Goal: Information Seeking & Learning: Learn about a topic

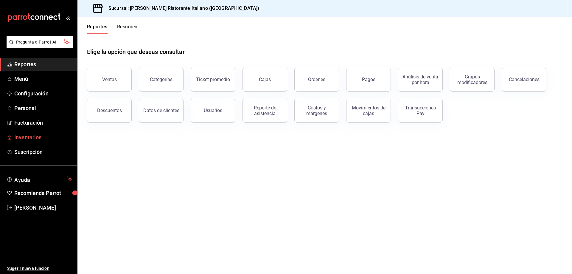
click at [33, 140] on span "Inventarios" at bounding box center [43, 137] width 58 height 8
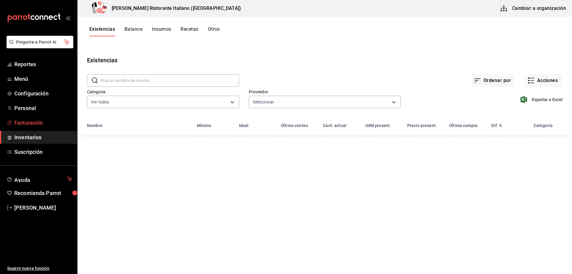
type input "b97900d1-c381-441d-adf0-1aa0f58ac97b,76896213-7f1b-4aba-8859-2ee2f5a42c9d,88e29…"
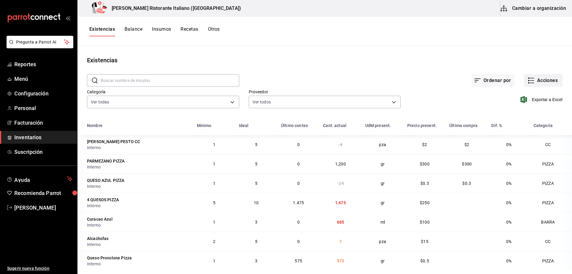
click at [529, 80] on icon "button" at bounding box center [531, 80] width 7 height 7
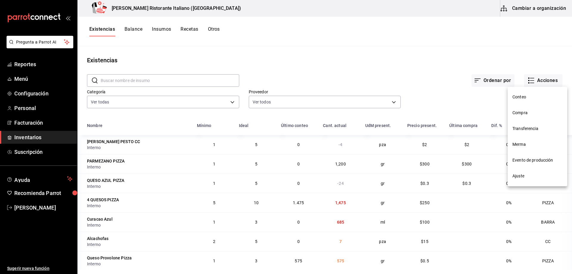
drag, startPoint x: 522, startPoint y: 177, endPoint x: 526, endPoint y: 196, distance: 19.4
click at [526, 196] on div "Conteo Compra Transferencia Merma Evento de producción Ajuste" at bounding box center [286, 137] width 572 height 274
click at [516, 113] on span "Compra" at bounding box center [538, 113] width 50 height 6
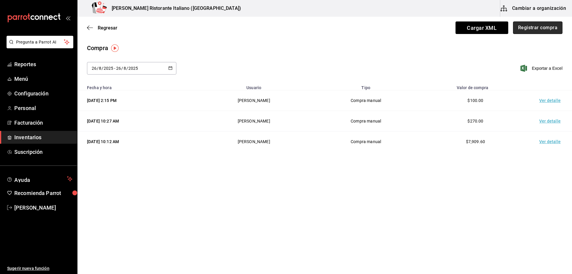
click at [541, 28] on button "Registrar compra" at bounding box center [537, 27] width 49 height 13
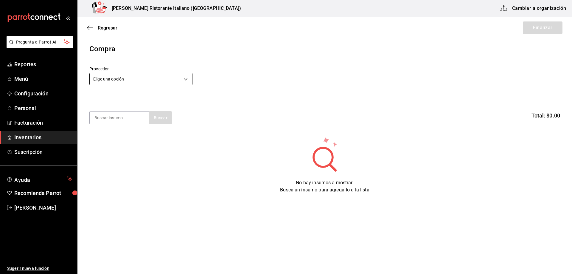
click at [142, 79] on body "Pregunta a Parrot AI Reportes Menú Configuración Personal Facturación Inventari…" at bounding box center [286, 120] width 572 height 240
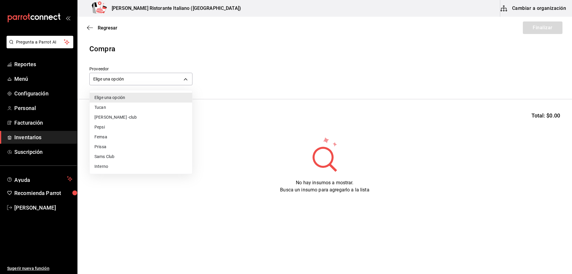
click at [100, 166] on li "Interno" at bounding box center [141, 167] width 103 height 10
type input "c6a919a6-4d7b-41a0-912d-64ff516ea06c"
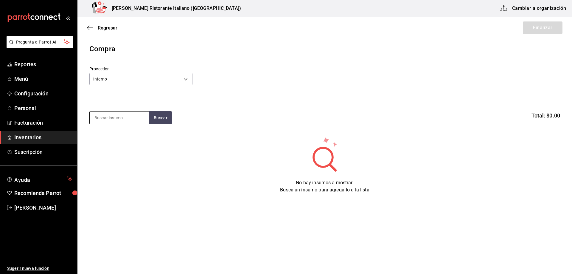
click at [111, 115] on input at bounding box center [120, 117] width 60 height 13
type input "sugo"
click at [159, 118] on button "Buscar" at bounding box center [160, 117] width 23 height 13
click at [117, 140] on div "CC - Interno" at bounding box center [108, 142] width 29 height 6
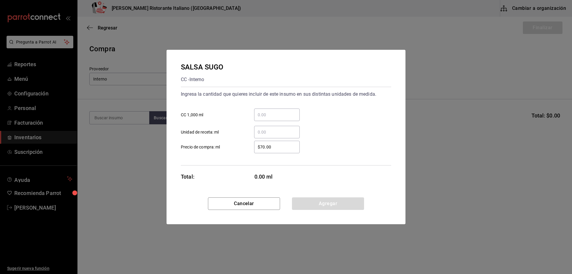
click at [258, 112] on input "​ CC 1,000 ml" at bounding box center [277, 114] width 46 height 7
type input "9"
click at [341, 202] on button "Agregar" at bounding box center [328, 203] width 72 height 13
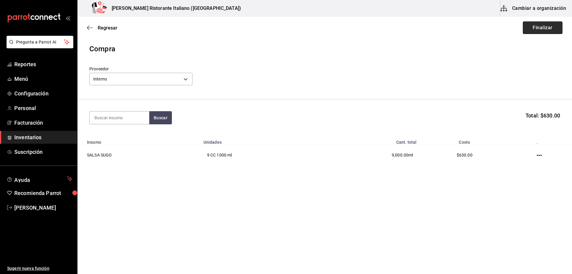
click at [534, 27] on button "Finalizar" at bounding box center [543, 27] width 40 height 13
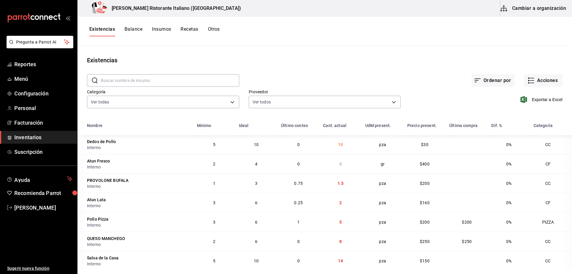
scroll to position [358, 0]
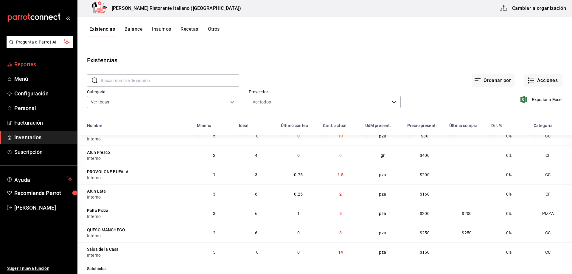
click at [35, 64] on span "Reportes" at bounding box center [43, 64] width 58 height 8
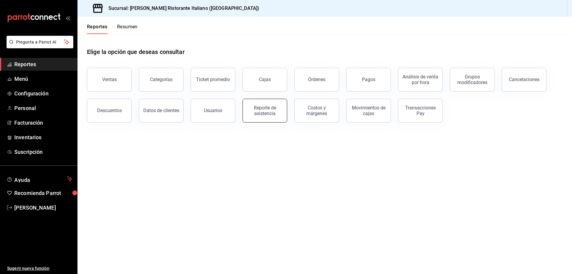
click at [261, 113] on div "Reporte de asistencia" at bounding box center [265, 110] width 37 height 11
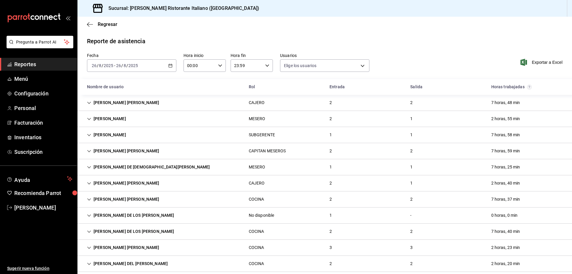
type input "fbaa1dcd-9b1b-42d3-8417-c392ee4ac69c,c847f7ff-4ec8-4711-b402-dbc889304ff0,82cd9…"
click at [111, 22] on span "Regresar" at bounding box center [108, 24] width 20 height 6
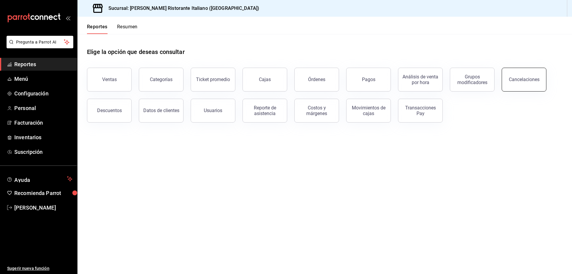
click at [510, 80] on button "Cancelaciones" at bounding box center [524, 80] width 45 height 24
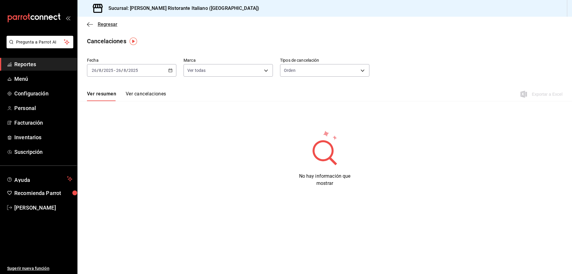
click at [112, 24] on span "Regresar" at bounding box center [108, 24] width 20 height 6
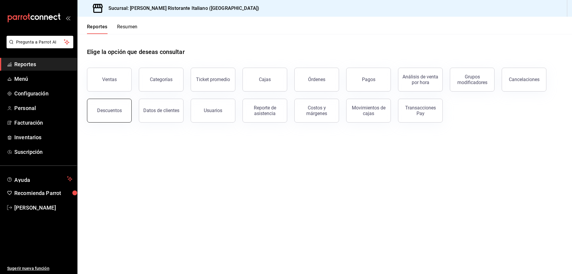
click at [108, 106] on button "Descuentos" at bounding box center [109, 111] width 45 height 24
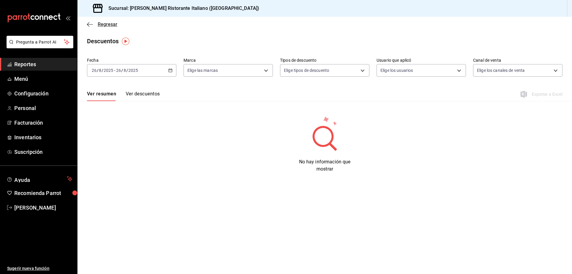
click at [113, 26] on span "Regresar" at bounding box center [108, 24] width 20 height 6
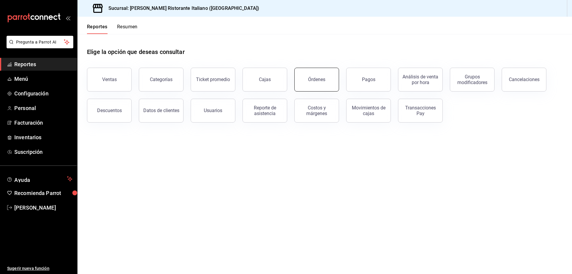
click at [326, 77] on button "Órdenes" at bounding box center [317, 80] width 45 height 24
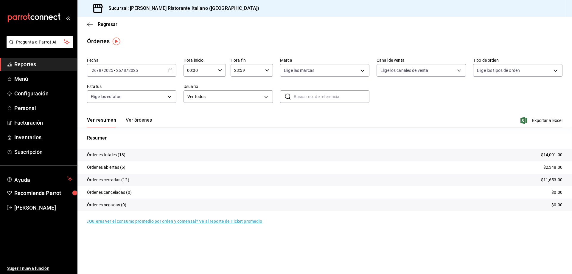
click at [137, 119] on button "Ver órdenes" at bounding box center [139, 122] width 26 height 10
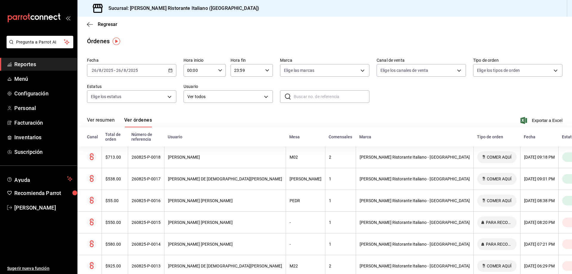
click at [28, 63] on span "Reportes" at bounding box center [43, 64] width 58 height 8
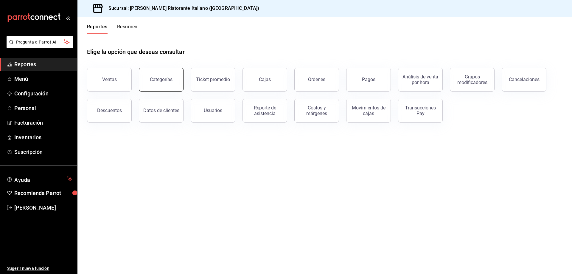
click at [167, 80] on div "Categorías" at bounding box center [161, 80] width 23 height 6
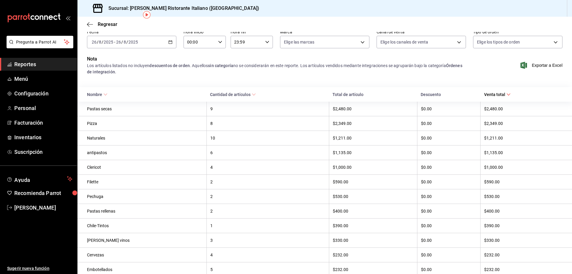
scroll to position [30, 0]
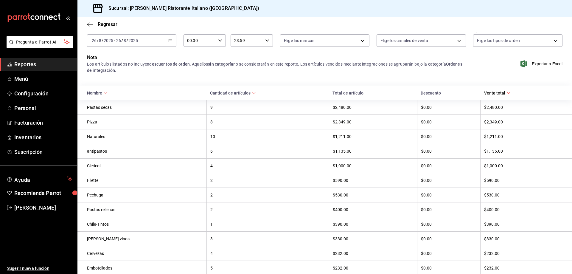
click at [105, 106] on div "Pastas secas" at bounding box center [145, 107] width 116 height 5
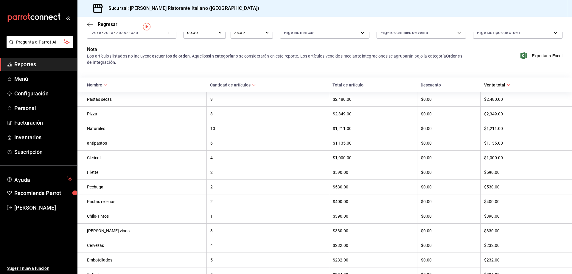
scroll to position [8, 0]
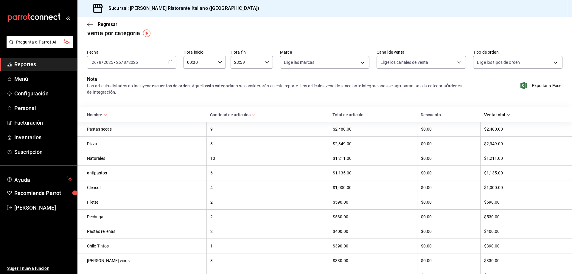
click at [210, 127] on div "9" at bounding box center [267, 129] width 115 height 5
click at [159, 129] on div "Pastas secas" at bounding box center [145, 129] width 116 height 5
click at [108, 130] on div "Pastas secas" at bounding box center [145, 129] width 116 height 5
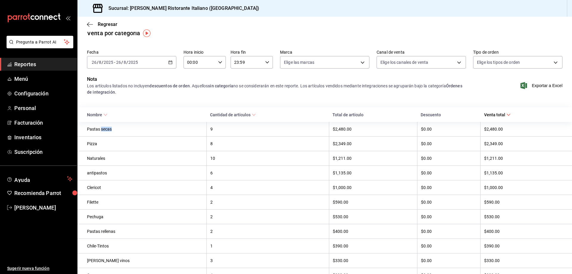
click at [108, 130] on div "Pastas secas" at bounding box center [145, 129] width 116 height 5
click at [151, 131] on div "Pastas secas" at bounding box center [145, 129] width 116 height 5
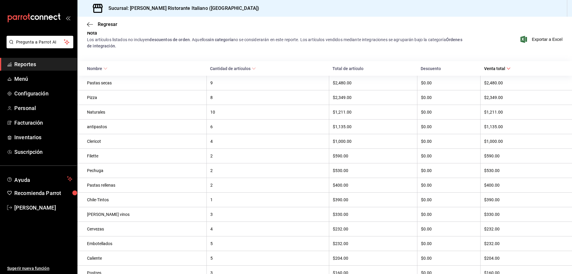
scroll to position [0, 0]
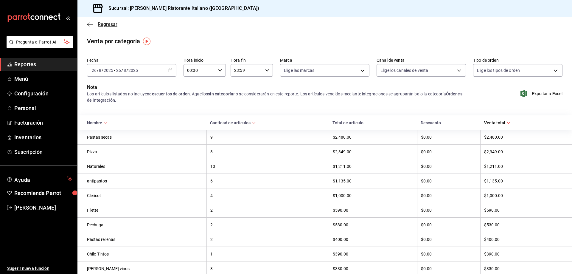
click at [102, 24] on span "Regresar" at bounding box center [108, 24] width 20 height 6
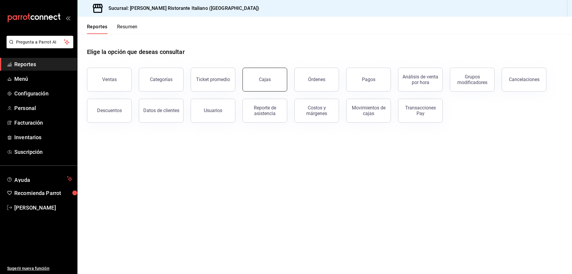
click at [264, 77] on div "Cajas" at bounding box center [265, 80] width 12 height 6
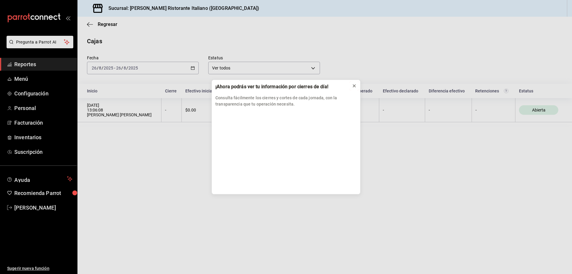
click at [353, 87] on icon at bounding box center [354, 85] width 5 height 5
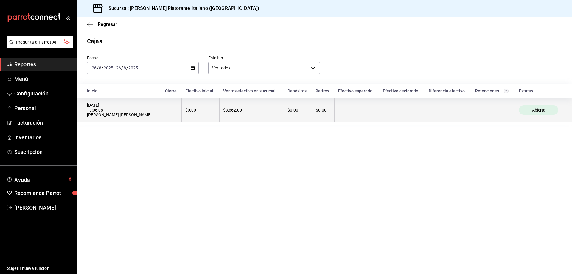
click at [531, 111] on span "Abierta" at bounding box center [539, 110] width 18 height 5
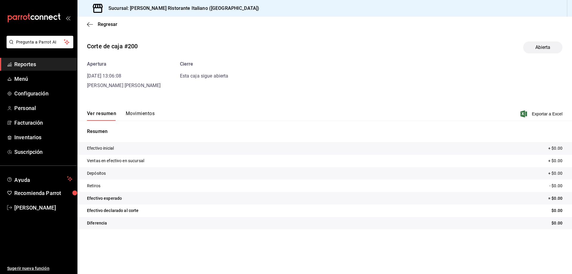
click at [139, 112] on button "Movimientos" at bounding box center [140, 116] width 29 height 10
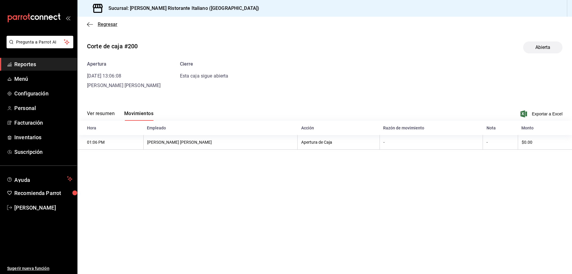
click at [104, 26] on span "Regresar" at bounding box center [108, 24] width 20 height 6
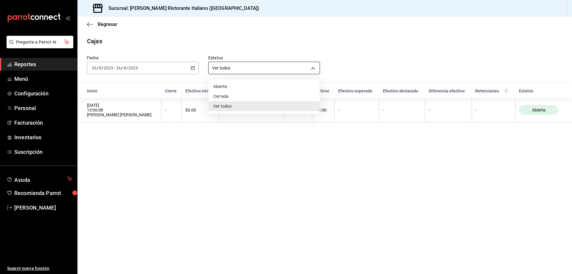
click at [315, 68] on body "Pregunta a Parrot AI Reportes Menú Configuración Personal Facturación Inventari…" at bounding box center [286, 137] width 572 height 274
click at [315, 68] on div at bounding box center [286, 137] width 572 height 274
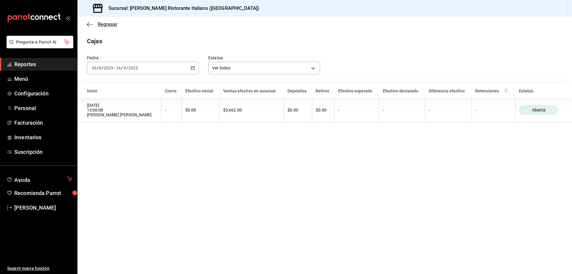
click at [102, 25] on span "Regresar" at bounding box center [108, 24] width 20 height 6
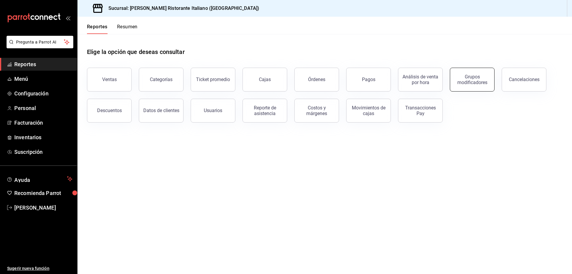
click at [470, 77] on div "Grupos modificadores" at bounding box center [472, 79] width 37 height 11
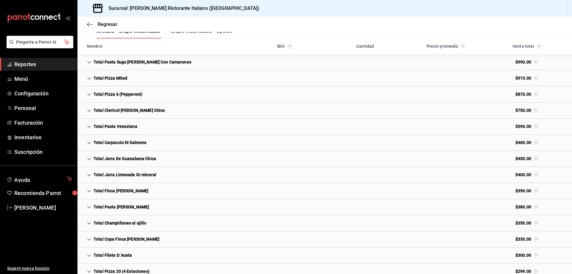
scroll to position [118, 0]
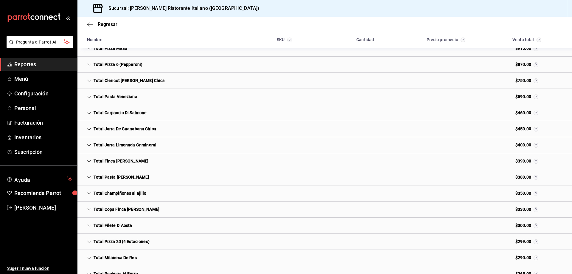
click at [112, 224] on div "Total Filete D´Aosta" at bounding box center [109, 225] width 55 height 11
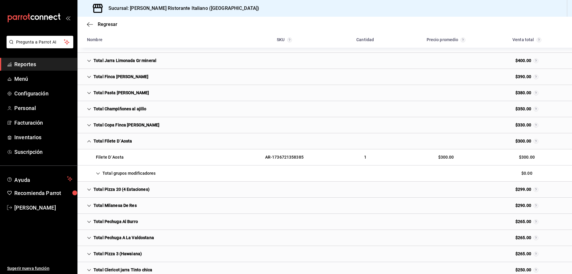
scroll to position [207, 0]
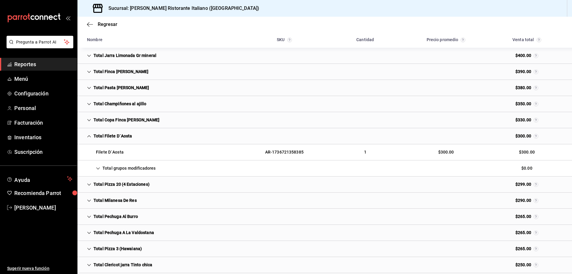
click at [95, 168] on div "Total grupos modificadores" at bounding box center [121, 168] width 78 height 11
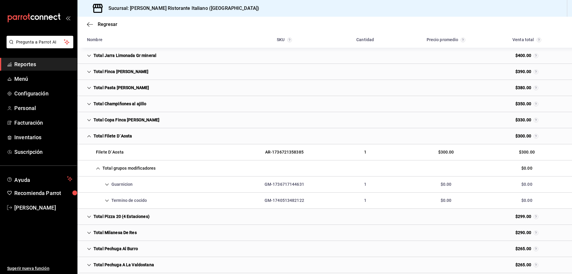
click at [88, 136] on icon "Cell" at bounding box center [89, 136] width 4 height 4
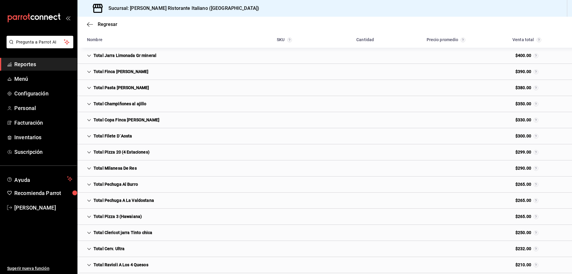
click at [89, 168] on icon "Cell" at bounding box center [89, 168] width 4 height 4
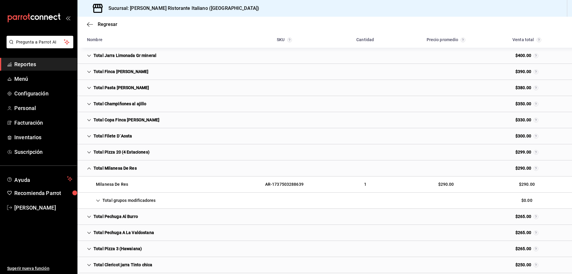
click at [98, 200] on icon "Cell" at bounding box center [98, 201] width 4 height 4
click at [89, 167] on icon "Cell" at bounding box center [89, 168] width 4 height 4
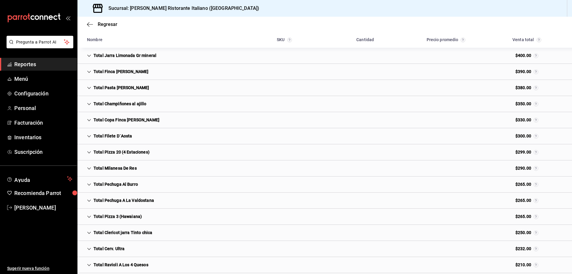
scroll to position [237, 0]
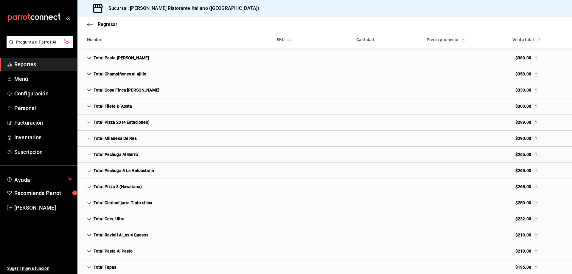
click at [88, 202] on icon "Cell" at bounding box center [89, 203] width 4 height 2
click at [104, 218] on div "Clericot [PERSON_NAME] chica" at bounding box center [121, 218] width 78 height 11
click at [104, 205] on div "Total Clericot jarra Tinto chica" at bounding box center [119, 202] width 75 height 11
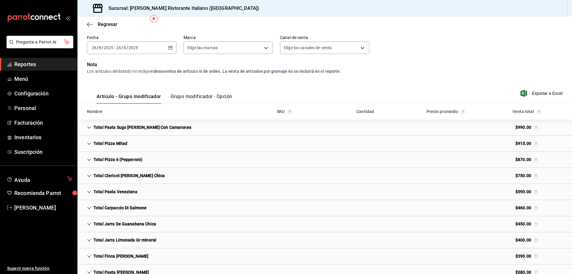
scroll to position [0, 0]
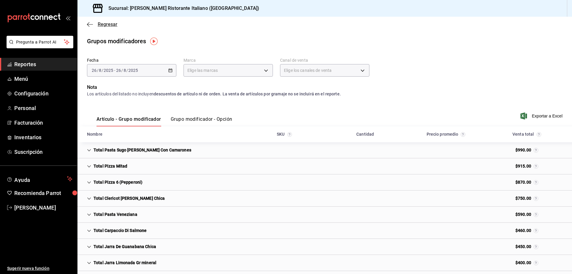
click at [99, 25] on span "Regresar" at bounding box center [108, 24] width 20 height 6
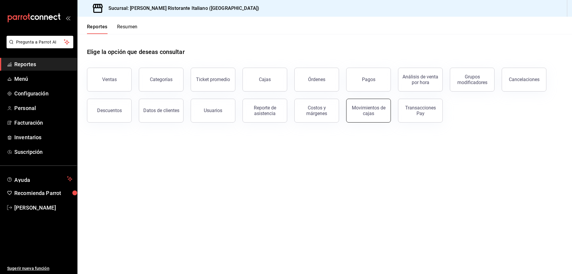
click at [360, 110] on div "Movimientos de cajas" at bounding box center [368, 110] width 37 height 11
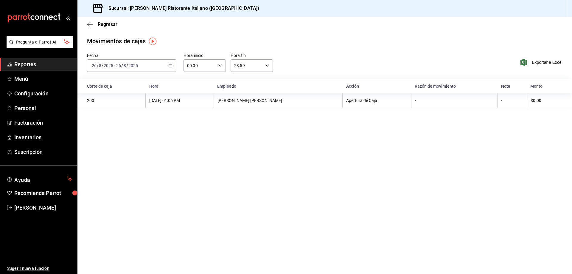
click at [170, 97] on th "[DATE] 01:06 PM" at bounding box center [180, 100] width 68 height 15
click at [262, 99] on div "[PERSON_NAME] [PERSON_NAME]" at bounding box center [278, 100] width 121 height 5
click at [102, 23] on span "Regresar" at bounding box center [108, 24] width 20 height 6
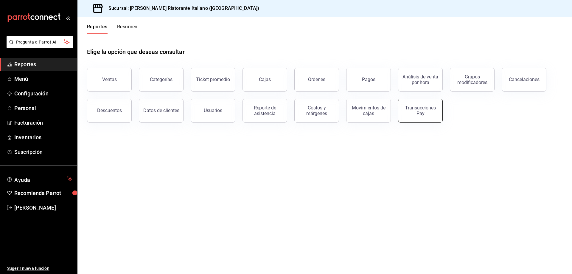
click at [410, 114] on div "Transacciones Pay" at bounding box center [420, 110] width 37 height 11
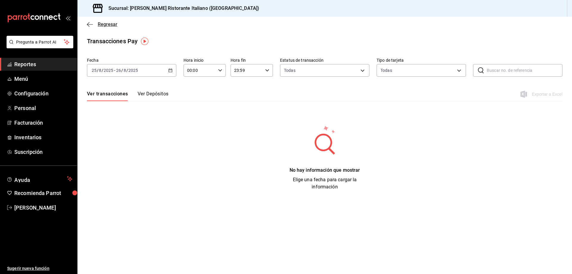
click at [108, 24] on span "Regresar" at bounding box center [108, 24] width 20 height 6
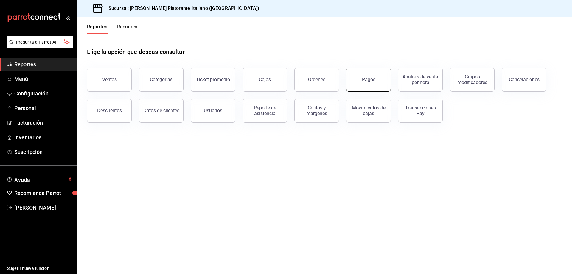
click at [378, 78] on button "Pagos" at bounding box center [368, 80] width 45 height 24
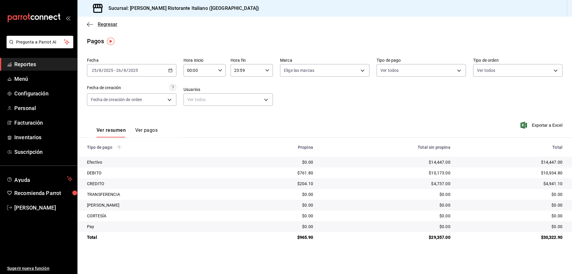
click at [109, 25] on span "Regresar" at bounding box center [108, 24] width 20 height 6
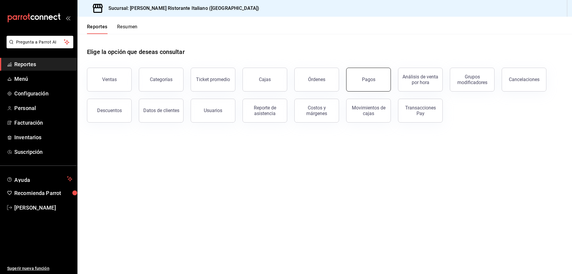
click at [360, 80] on button "Pagos" at bounding box center [368, 80] width 45 height 24
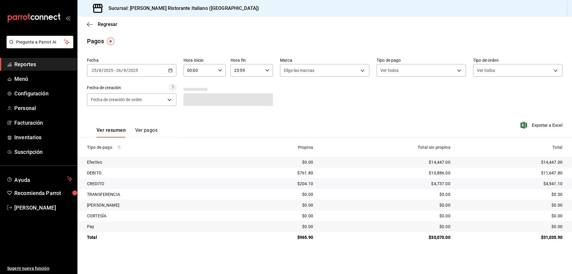
click at [138, 128] on button "Ver pagos" at bounding box center [146, 132] width 22 height 10
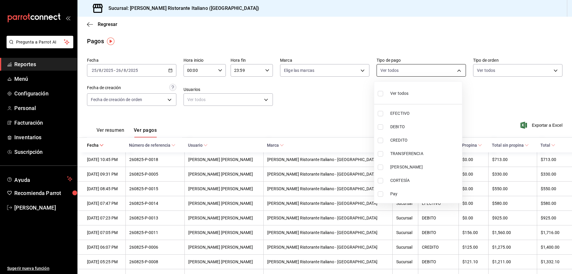
click at [458, 72] on body "Pregunta a Parrot AI Reportes Menú Configuración Personal Facturación Inventari…" at bounding box center [286, 137] width 572 height 274
click at [456, 71] on div at bounding box center [286, 137] width 572 height 274
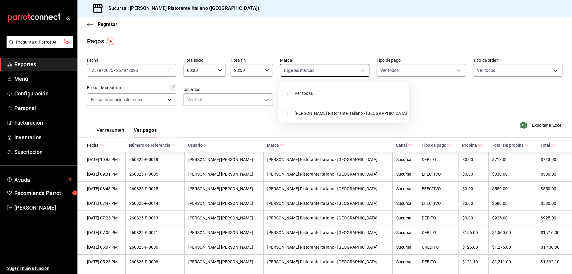
click at [361, 72] on body "Pregunta a Parrot AI Reportes Menú Configuración Personal Facturación Inventari…" at bounding box center [286, 137] width 572 height 274
click at [361, 72] on div at bounding box center [286, 137] width 572 height 274
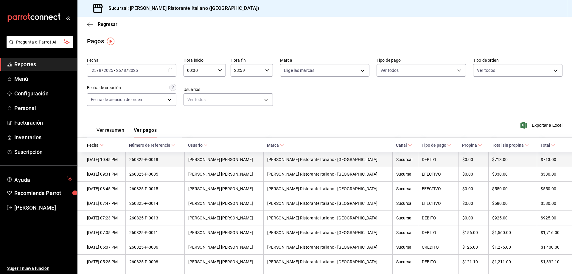
click at [235, 160] on div "[PERSON_NAME] [PERSON_NAME]" at bounding box center [224, 159] width 72 height 5
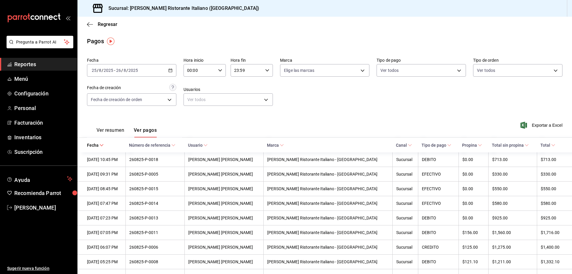
click at [268, 130] on div "Ver resumen Ver pagos Exportar a Excel" at bounding box center [325, 129] width 495 height 32
click at [100, 25] on span "Regresar" at bounding box center [108, 24] width 20 height 6
